Goal: Transaction & Acquisition: Download file/media

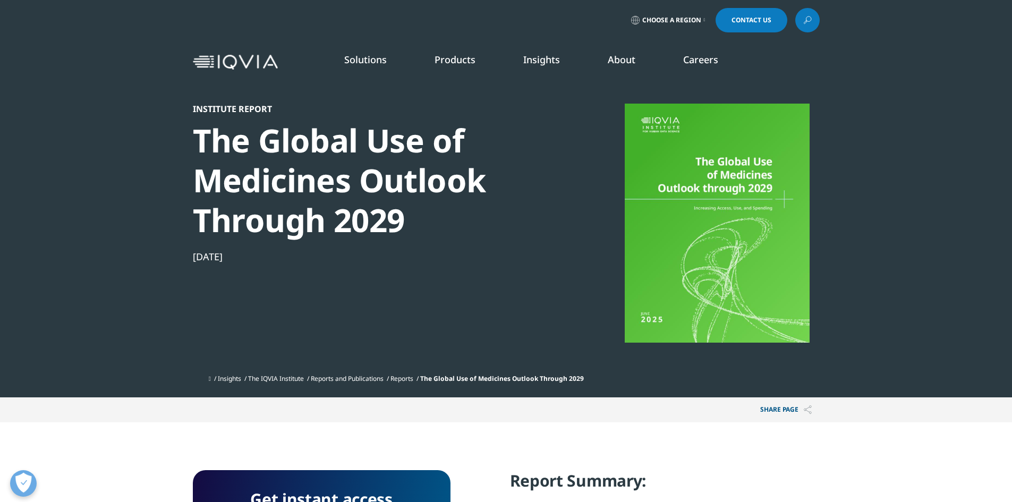
click at [559, 63] on link "Insights" at bounding box center [541, 59] width 37 height 13
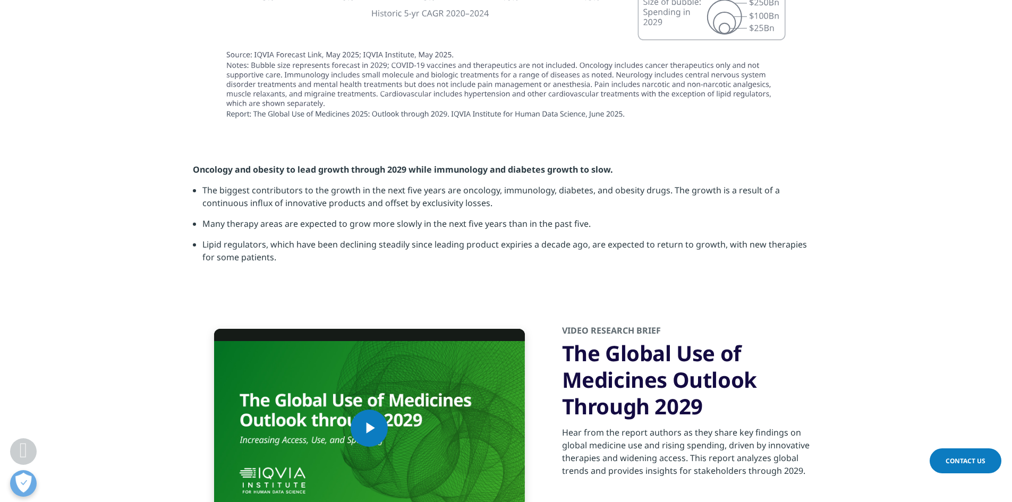
scroll to position [3560, 0]
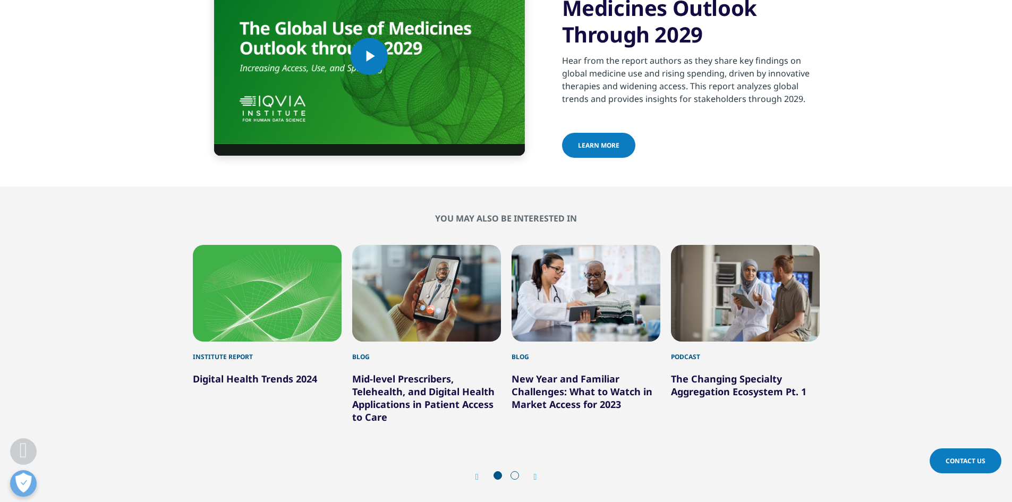
click at [535, 473] on icon "Next slide" at bounding box center [535, 477] width 3 height 9
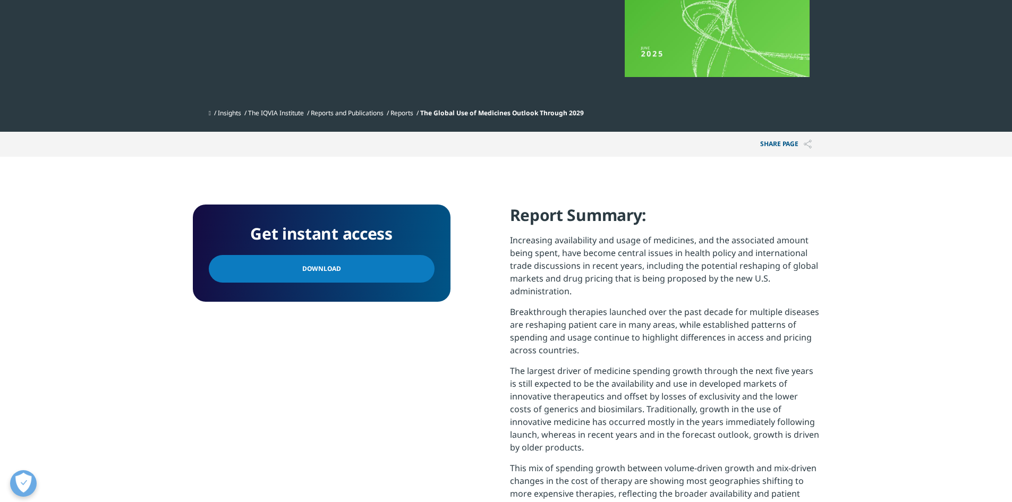
scroll to position [0, 0]
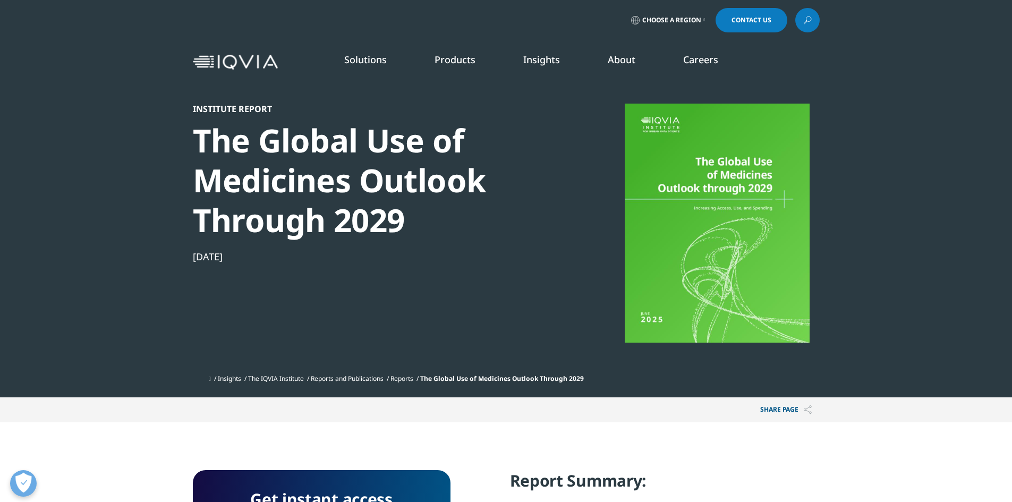
click at [317, 193] on link "SEE LATEST REPORTS" at bounding box center [361, 193] width 210 height 9
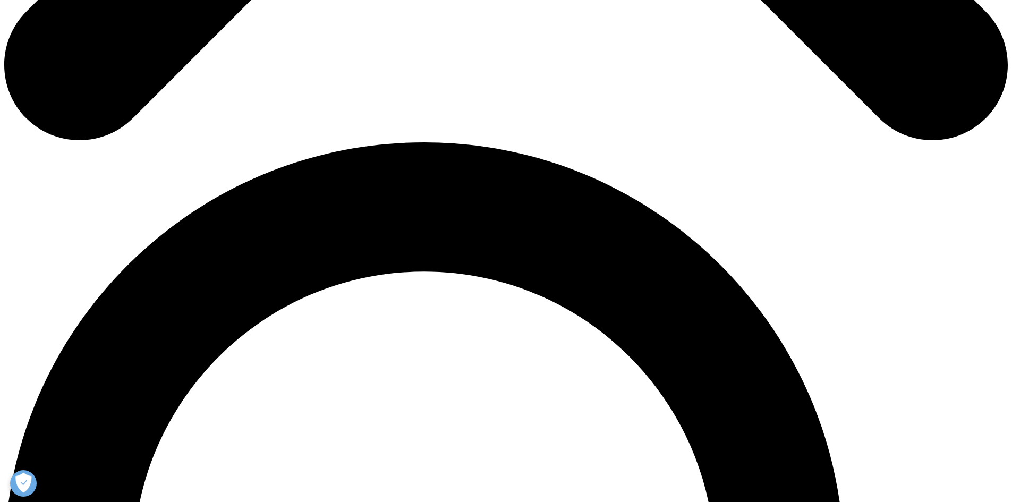
scroll to position [957, 0]
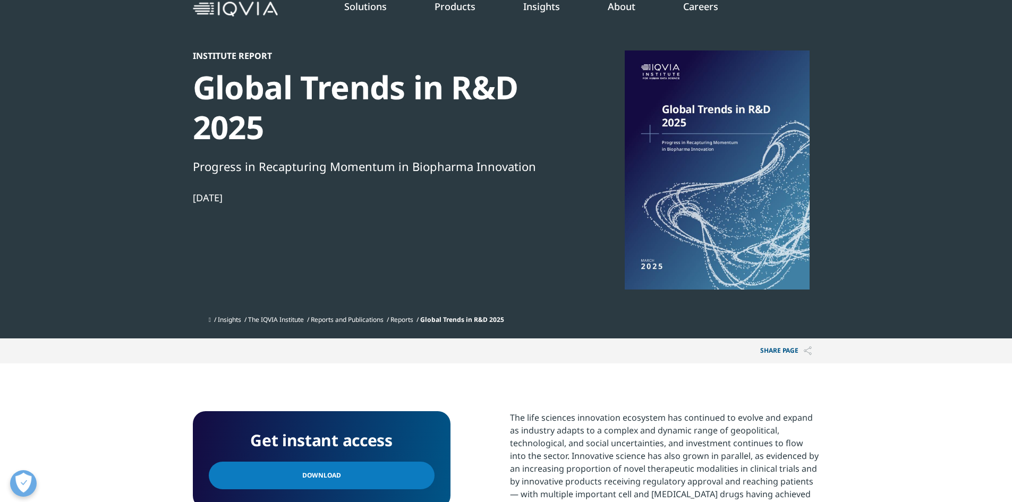
scroll to position [159, 0]
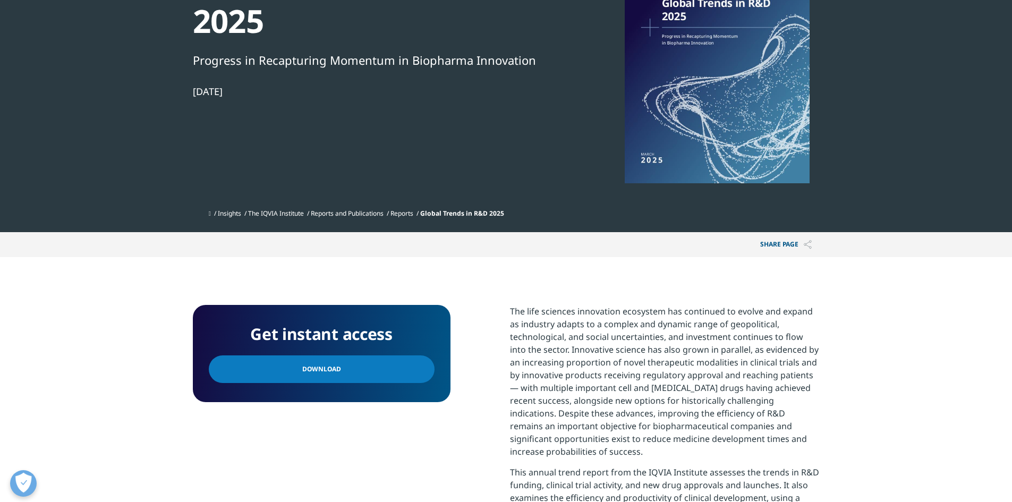
click at [319, 368] on span "Download" at bounding box center [321, 369] width 39 height 12
